Goal: Task Accomplishment & Management: Use online tool/utility

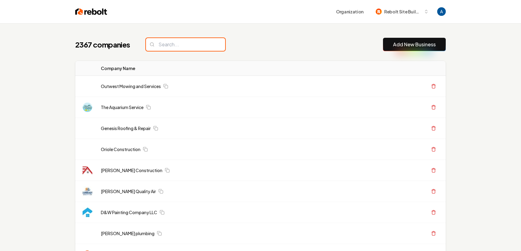
click at [188, 44] on input "search" at bounding box center [185, 44] width 79 height 13
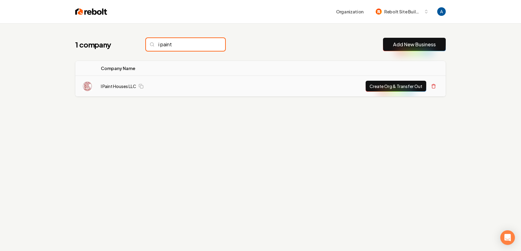
type input "i paint"
click at [119, 91] on td "I Paint Houses LLC" at bounding box center [162, 86] width 133 height 21
click at [118, 88] on link "I Paint Houses LLC" at bounding box center [118, 86] width 35 height 6
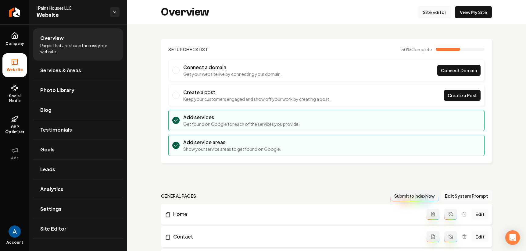
click at [419, 13] on link "Site Editor" at bounding box center [435, 12] width 34 height 12
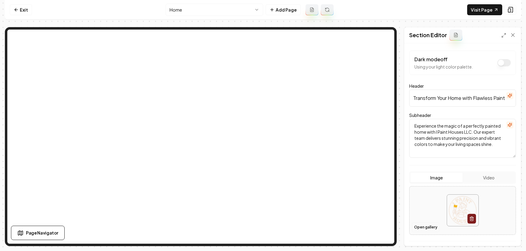
click at [425, 226] on button "Open gallery" at bounding box center [425, 228] width 27 height 10
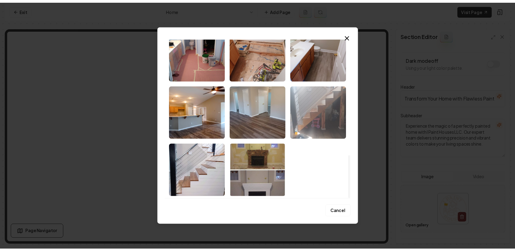
scroll to position [440, 0]
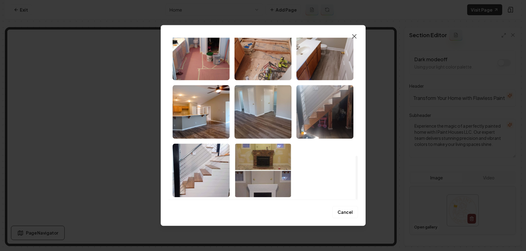
click at [354, 37] on icon "button" at bounding box center [354, 36] width 4 height 4
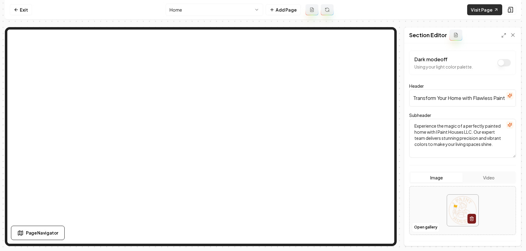
click at [479, 12] on link "Visit Page" at bounding box center [484, 9] width 35 height 11
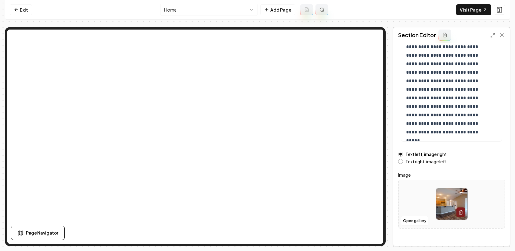
scroll to position [78, 0]
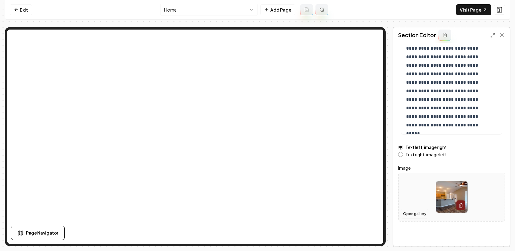
click at [416, 214] on button "Open gallery" at bounding box center [414, 214] width 27 height 10
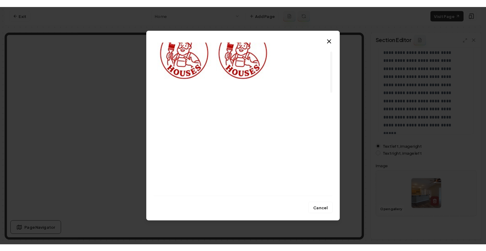
scroll to position [35, 0]
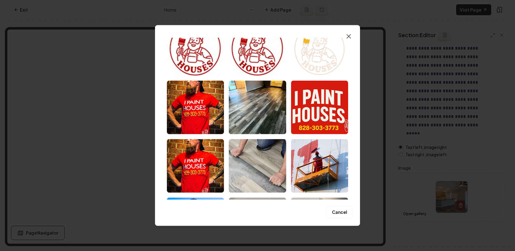
click at [349, 34] on icon "button" at bounding box center [348, 36] width 7 height 7
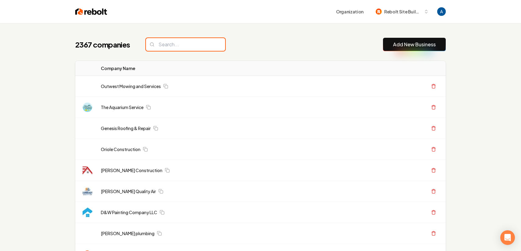
click at [172, 42] on input "search" at bounding box center [185, 44] width 79 height 13
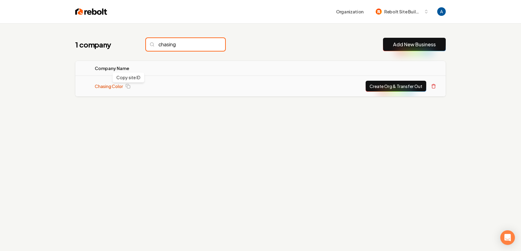
type input "chasing"
click at [120, 86] on link "Chasing Color" at bounding box center [109, 86] width 28 height 6
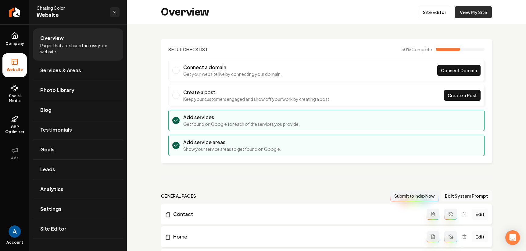
click at [463, 12] on link "View My Site" at bounding box center [473, 12] width 37 height 12
click at [46, 166] on span "Leads" at bounding box center [47, 169] width 15 height 7
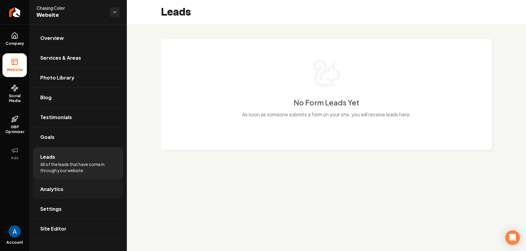
click at [57, 191] on span "Analytics" at bounding box center [51, 189] width 23 height 7
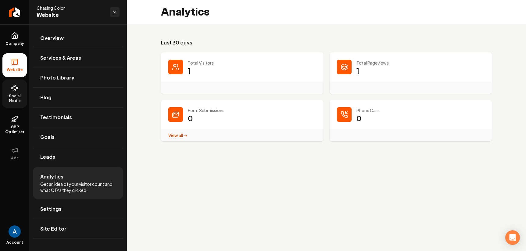
click at [12, 89] on icon at bounding box center [14, 87] width 7 height 7
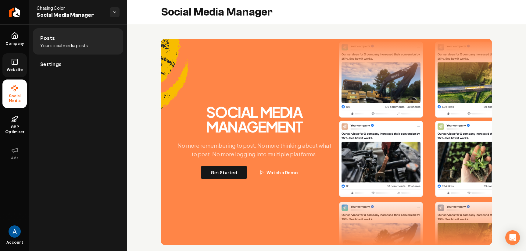
click at [18, 65] on link "Website" at bounding box center [14, 65] width 24 height 24
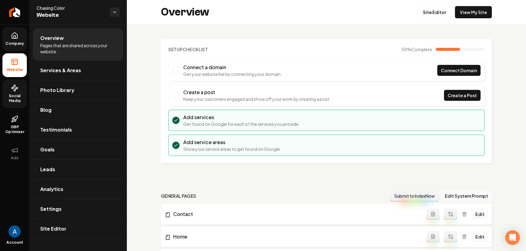
click at [16, 39] on icon at bounding box center [14, 35] width 7 height 7
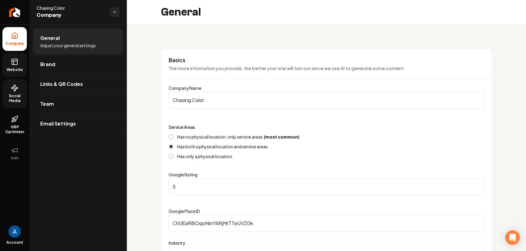
click at [16, 64] on icon at bounding box center [14, 61] width 7 height 7
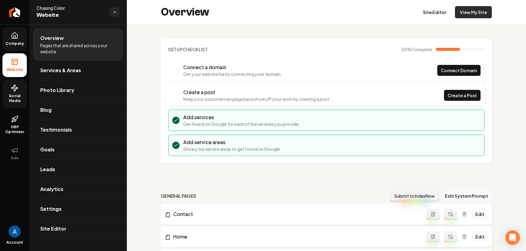
click at [466, 16] on link "View My Site" at bounding box center [473, 12] width 37 height 12
click at [13, 14] on icon "Return to dashboard" at bounding box center [13, 12] width 3 height 6
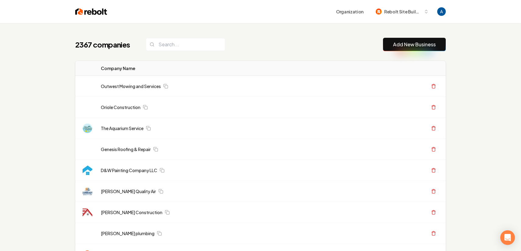
click at [271, 50] on div "2367 companies Add New Business" at bounding box center [260, 44] width 371 height 13
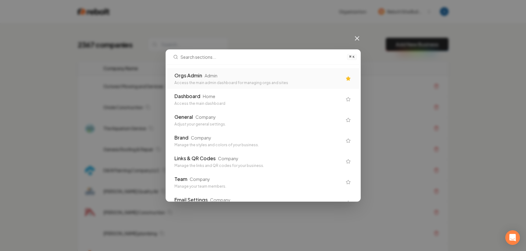
click at [230, 77] on div "Orgs Admin Admin" at bounding box center [258, 75] width 168 height 7
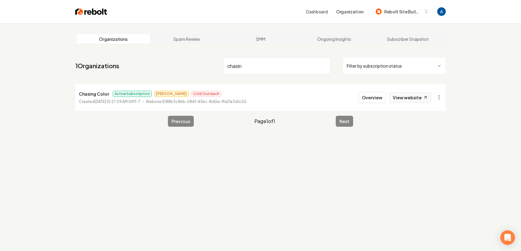
type input "chasin"
click at [403, 98] on link "View website" at bounding box center [411, 97] width 42 height 10
click at [374, 100] on button "Overview" at bounding box center [372, 97] width 27 height 11
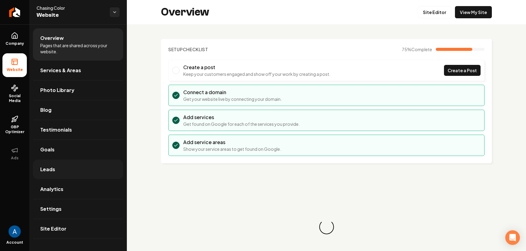
click at [52, 171] on span "Leads" at bounding box center [47, 169] width 15 height 7
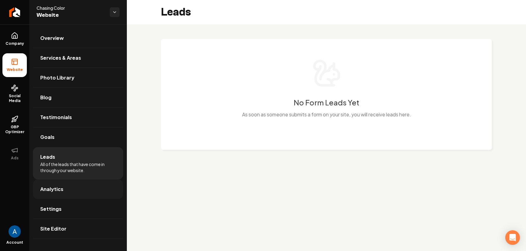
click at [56, 194] on link "Analytics" at bounding box center [78, 190] width 90 height 20
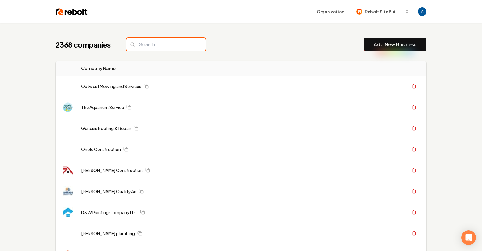
click at [166, 46] on input "search" at bounding box center [165, 44] width 79 height 13
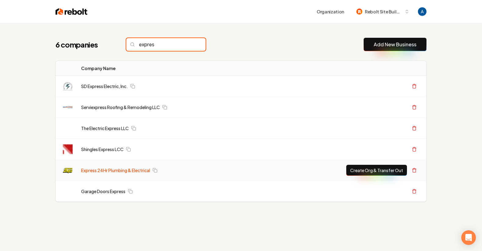
type input "expres"
click at [124, 170] on link "Express 24Hr Plumbing & Electrical" at bounding box center [115, 170] width 69 height 6
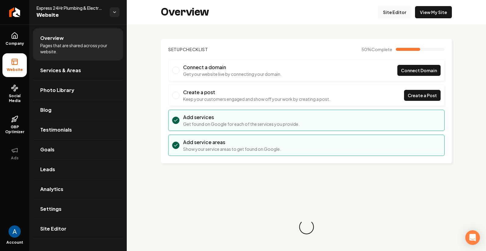
click at [384, 12] on link "Site Editor" at bounding box center [395, 12] width 34 height 12
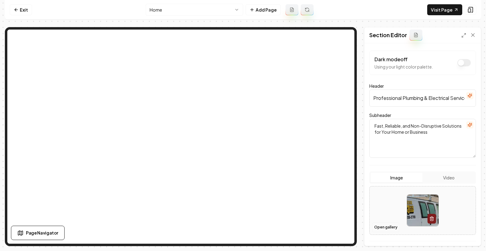
click at [381, 224] on button "Open gallery" at bounding box center [385, 228] width 27 height 10
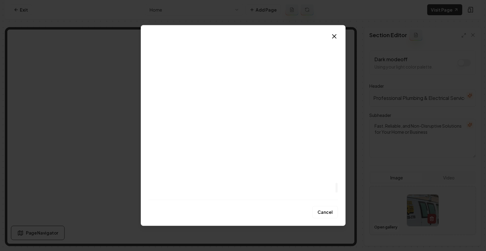
scroll to position [2489, 0]
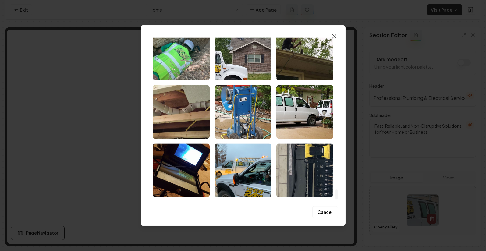
click at [334, 35] on icon "button" at bounding box center [334, 36] width 7 height 7
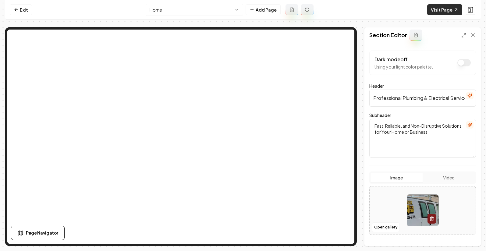
click at [451, 9] on link "Visit Page" at bounding box center [444, 9] width 35 height 11
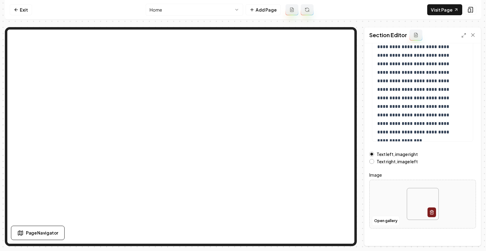
scroll to position [78, 0]
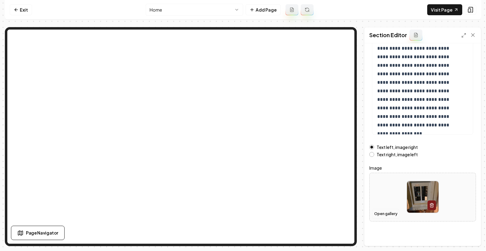
click at [388, 211] on button "Open gallery" at bounding box center [385, 214] width 27 height 10
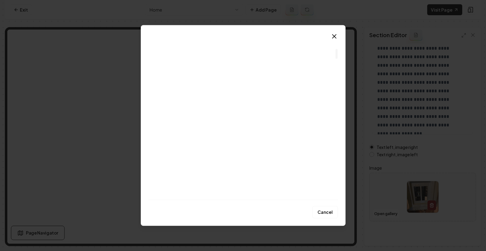
scroll to position [181, 0]
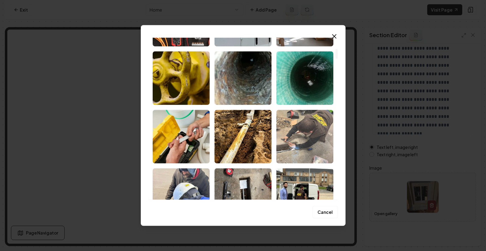
click at [301, 140] on img "Select image image_68c868465c7cd75eb8a78292.jpeg" at bounding box center [305, 137] width 57 height 54
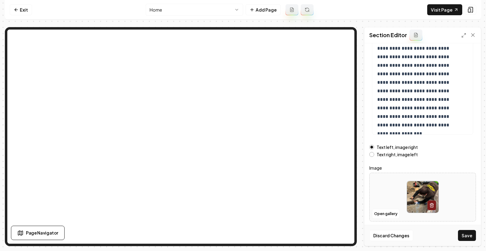
click at [467, 234] on button "Save" at bounding box center [467, 235] width 18 height 11
click at [447, 14] on link "Visit Page" at bounding box center [444, 9] width 35 height 11
